Goal: Task Accomplishment & Management: Complete application form

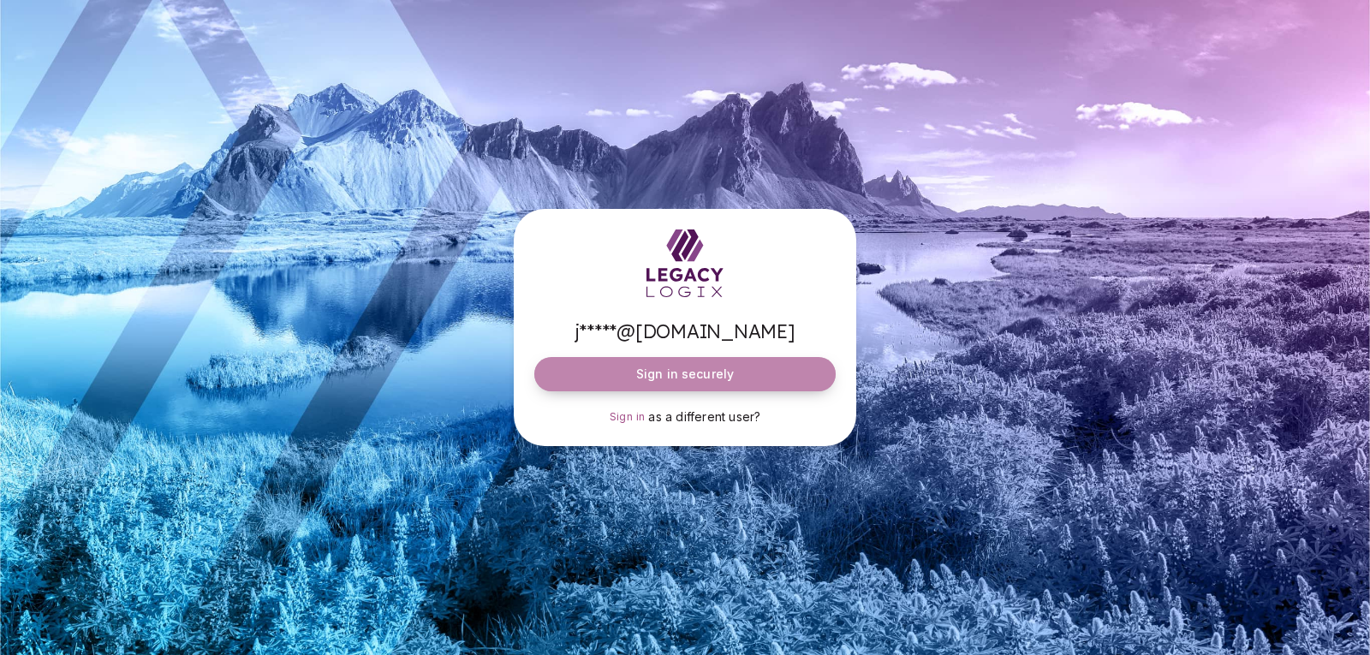
click at [663, 378] on span "Sign in securely" at bounding box center [685, 374] width 98 height 17
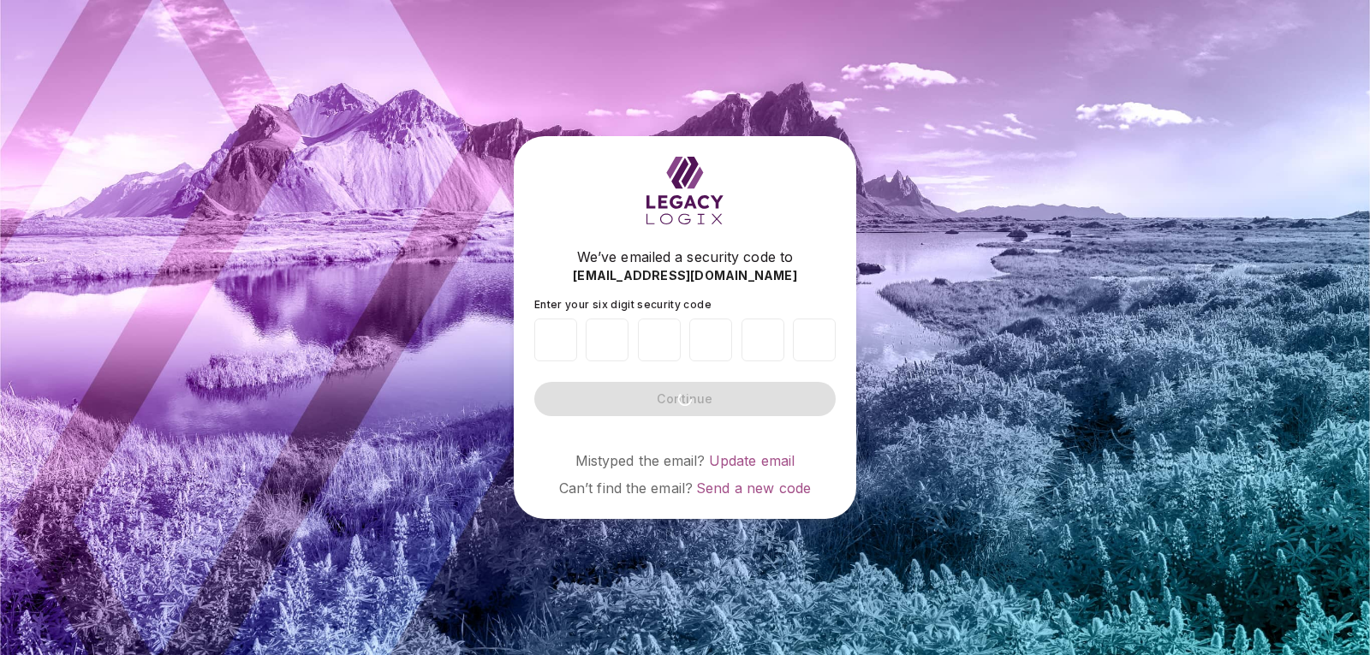
click at [578, 350] on div at bounding box center [684, 340] width 301 height 56
click at [553, 333] on input "number" at bounding box center [555, 339] width 43 height 43
type input "*"
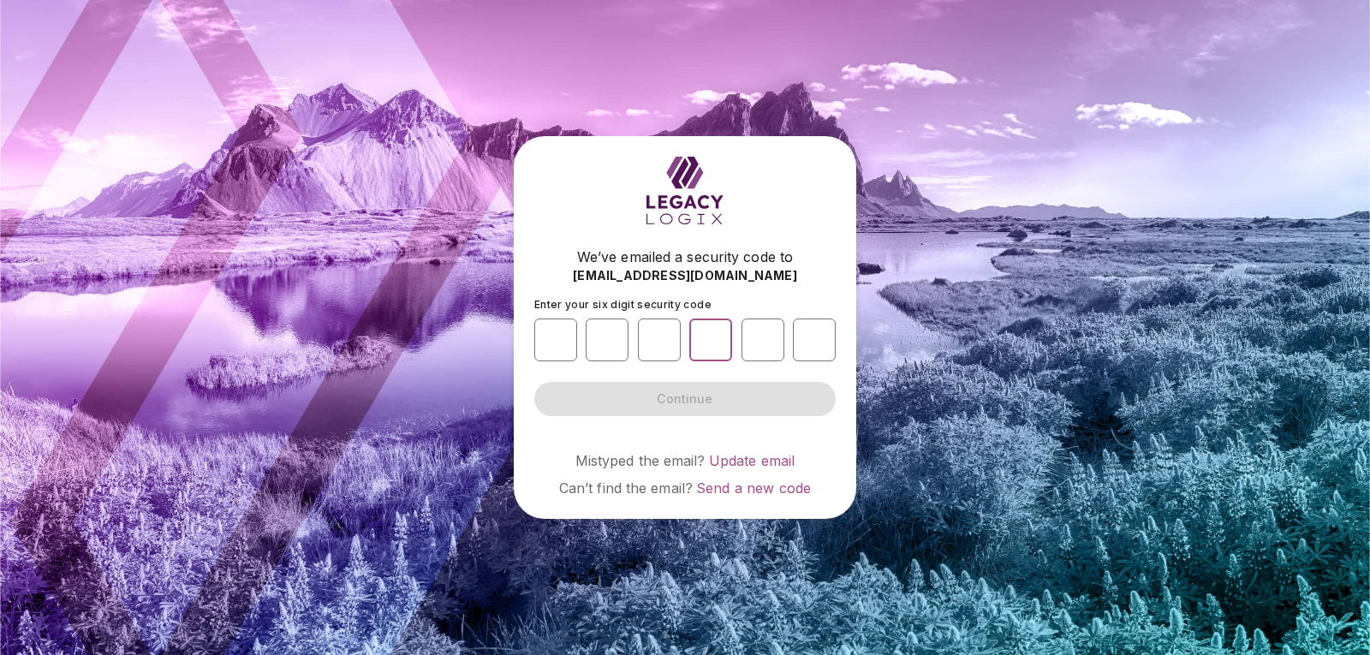
type input "*"
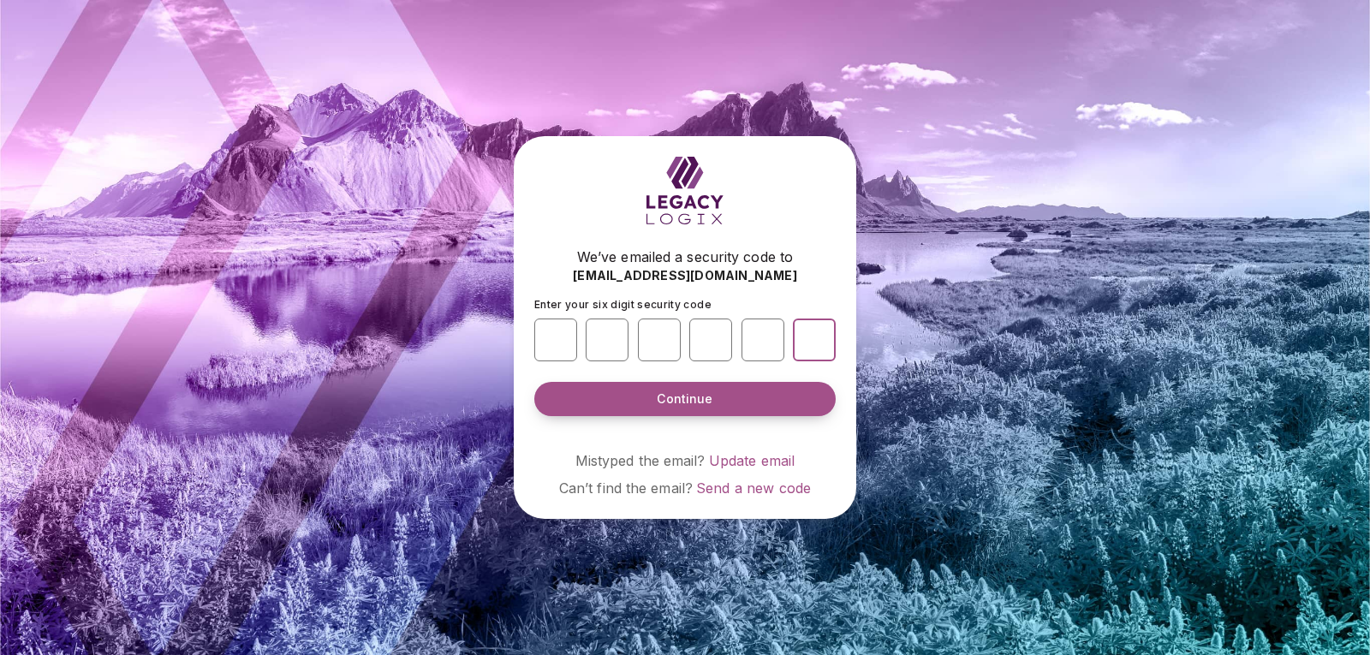
type input "*"
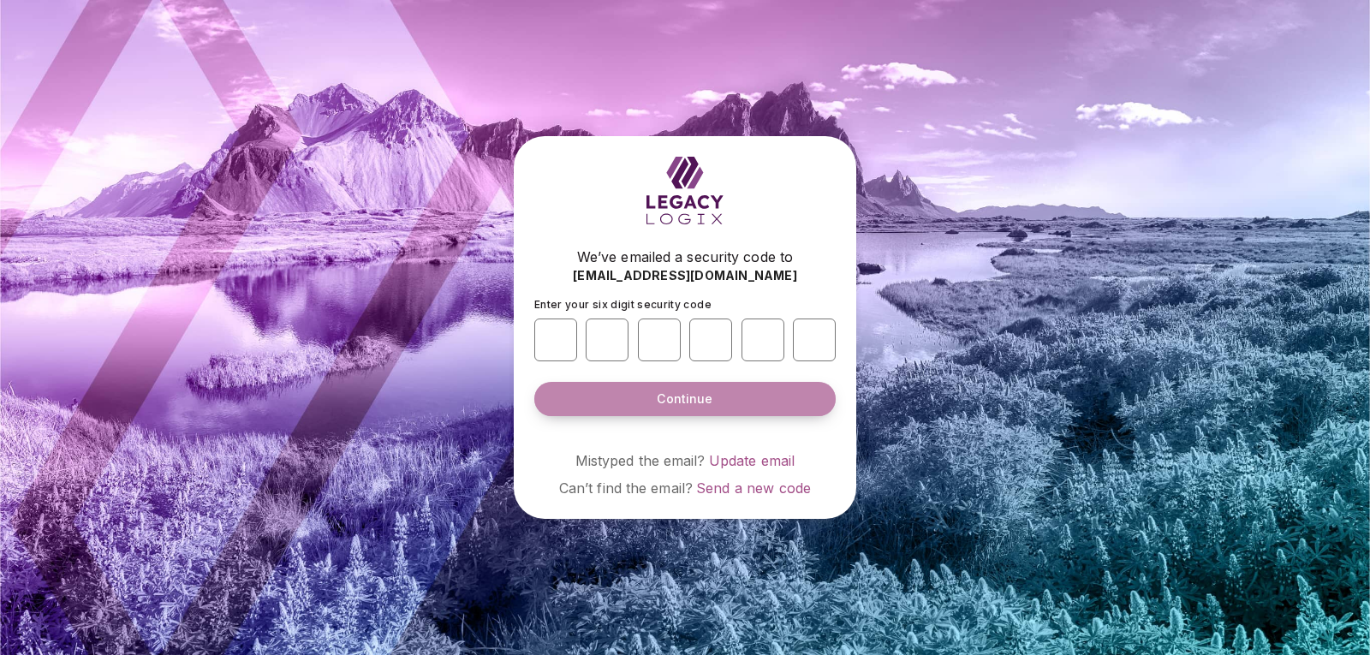
click at [568, 395] on button "Continue" at bounding box center [684, 399] width 301 height 34
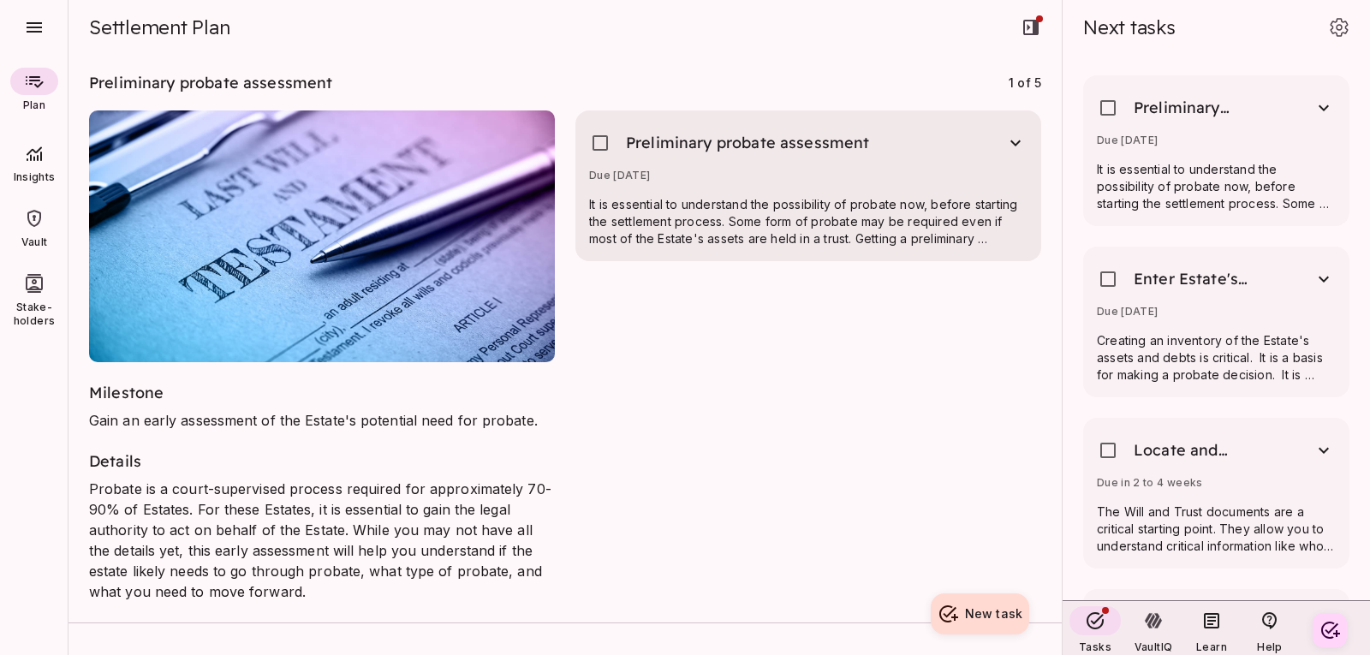
click at [735, 244] on p "It is essential to understand the possibility of probate now, before starting t…" at bounding box center [808, 221] width 438 height 51
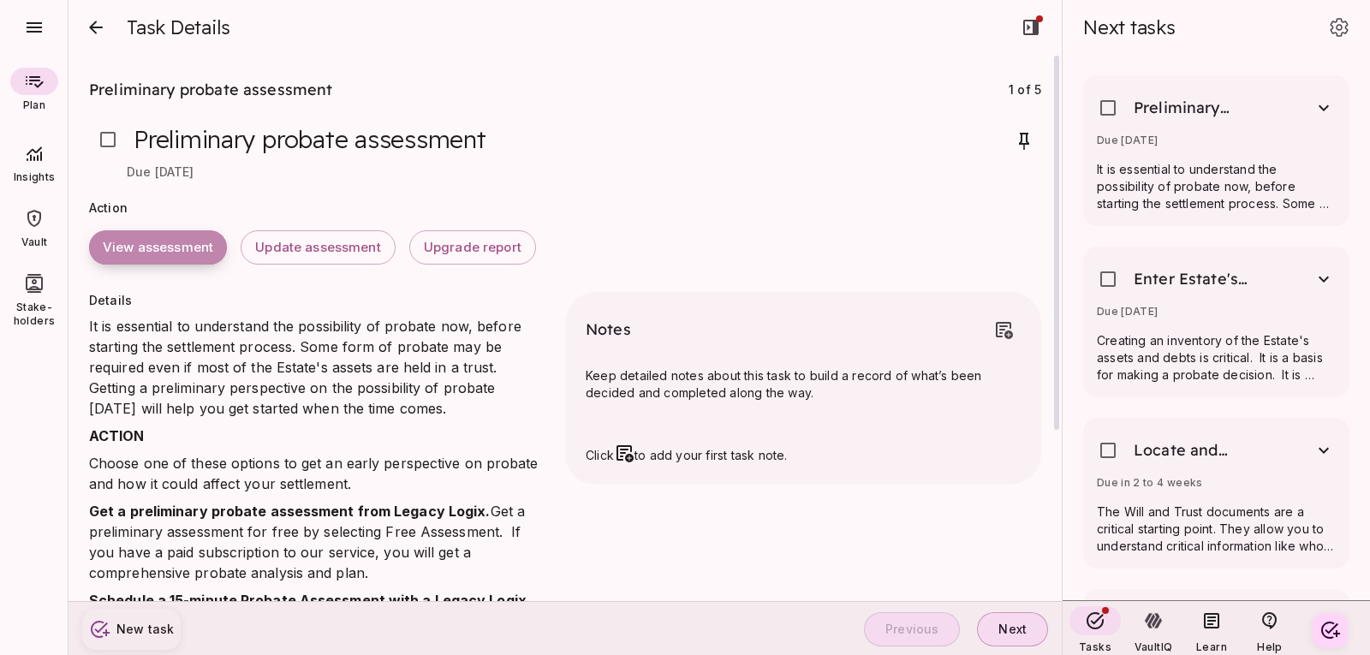
click at [145, 249] on span "View assessment" at bounding box center [158, 248] width 110 height 16
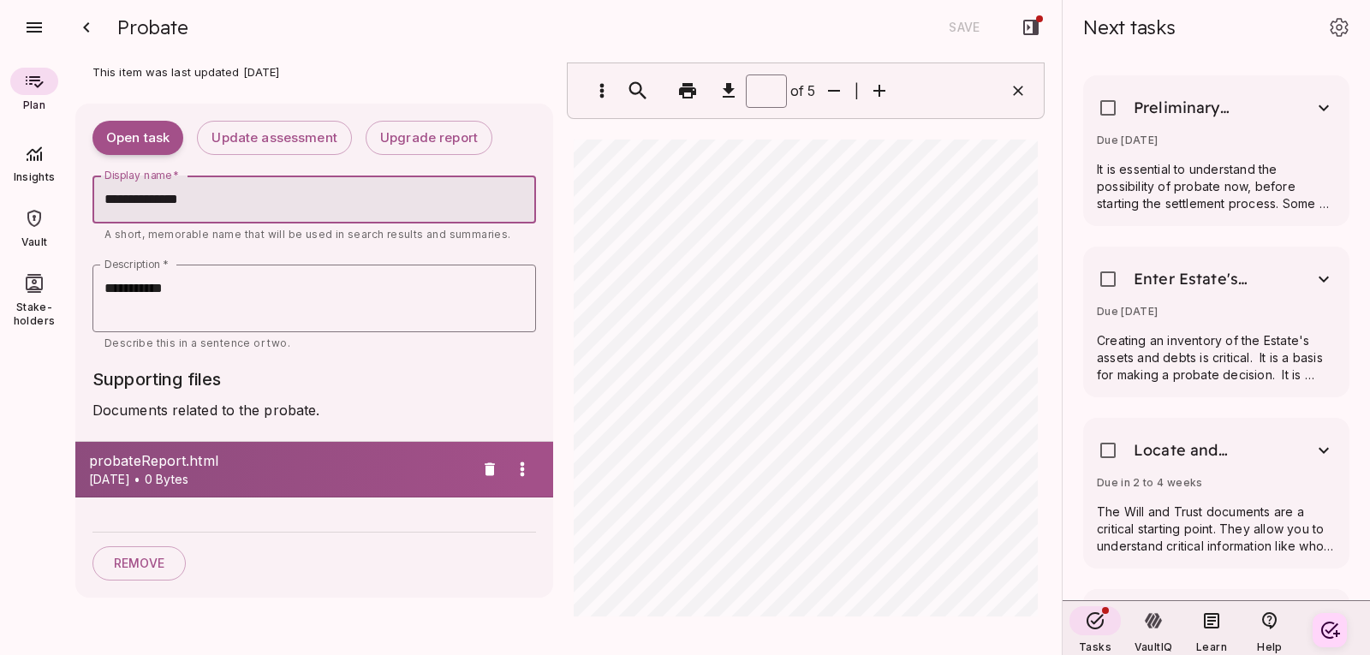
scroll to position [770, 0]
type input "*"
